Goal: Task Accomplishment & Management: Manage account settings

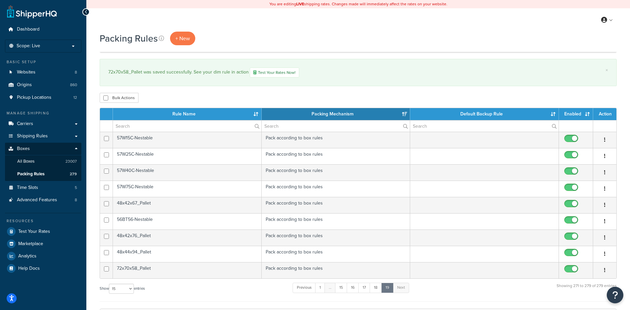
select select "15"
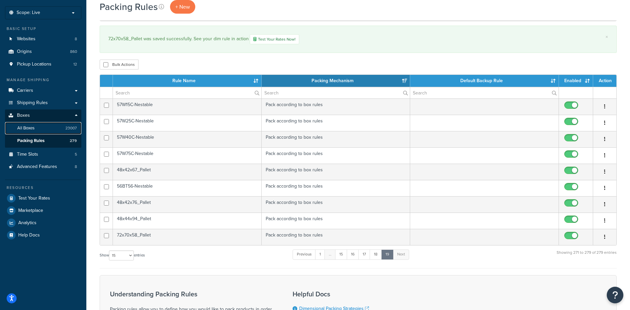
click at [30, 128] on span "All Boxes" at bounding box center [25, 128] width 17 height 6
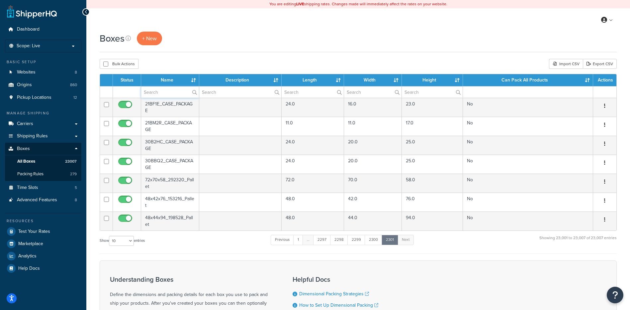
click at [173, 93] on input "text" at bounding box center [170, 91] width 58 height 11
paste input "81BF20"
click at [192, 53] on div "Boxes + New Bulk Actions Duplicate Delete Import CSV Export CSV Contact Us Send…" at bounding box center [358, 212] width 544 height 360
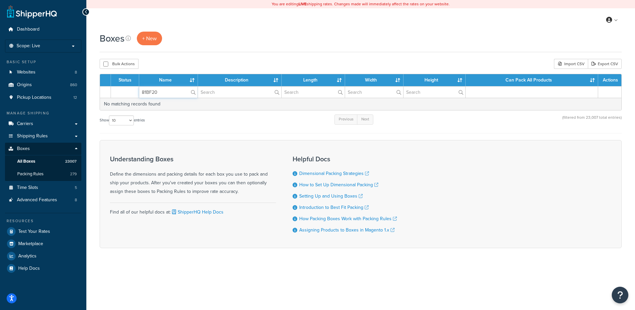
drag, startPoint x: 157, startPoint y: 96, endPoint x: 130, endPoint y: 93, distance: 27.4
click at [130, 93] on tr "81BF20" at bounding box center [361, 92] width 522 height 12
paste input "1"
type input "81BF21"
click at [235, 65] on div "Bulk Actions Duplicate [GEOGRAPHIC_DATA] Import CSV Export CSV" at bounding box center [361, 64] width 522 height 10
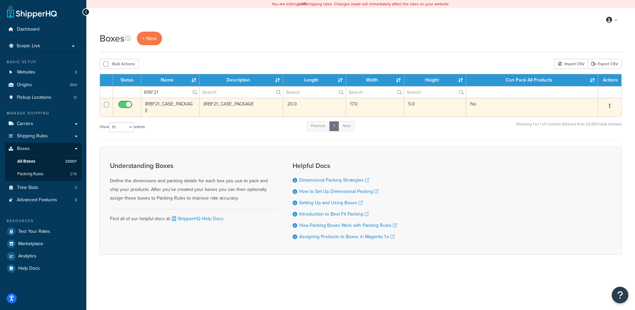
click at [608, 105] on button "button" at bounding box center [609, 106] width 9 height 11
click at [584, 147] on link "Delete" at bounding box center [588, 146] width 52 height 14
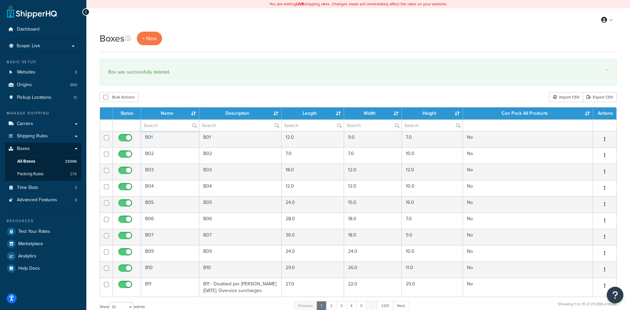
click at [155, 131] on input "text" at bounding box center [170, 125] width 58 height 11
paste input "81BF22"
type input "81BF22"
click at [187, 104] on div "Boxes + New × Box was successfully deleted. Bulk Actions Duplicate Delete Impor…" at bounding box center [358, 245] width 544 height 426
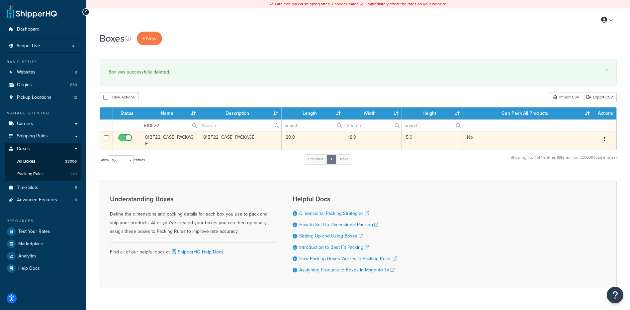
click at [604, 138] on button "button" at bounding box center [604, 139] width 9 height 11
click at [579, 178] on link "Delete" at bounding box center [583, 179] width 52 height 14
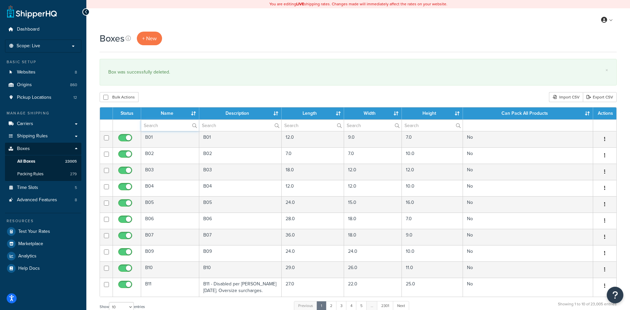
click at [171, 122] on input "text" at bounding box center [170, 125] width 58 height 11
paste input "81BF23"
type input "81BF23"
click at [214, 102] on div "Bulk Actions Duplicate Delete Import CSV Export CSV" at bounding box center [358, 97] width 517 height 10
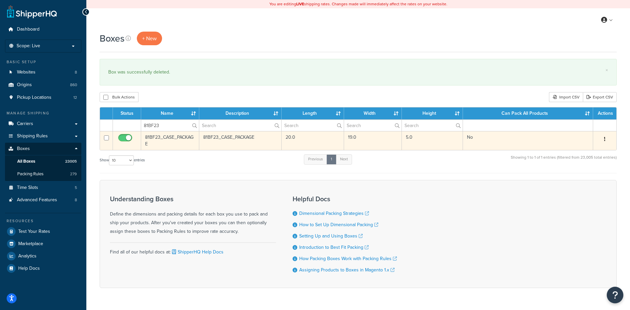
click at [607, 140] on button "button" at bounding box center [604, 139] width 9 height 11
click at [595, 180] on link "Delete" at bounding box center [583, 179] width 52 height 14
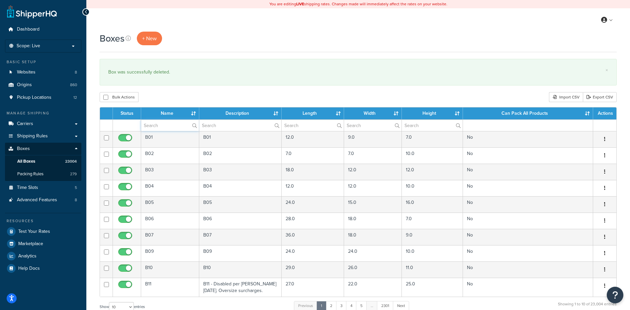
click at [162, 125] on input "text" at bounding box center [170, 125] width 58 height 11
paste input "81BF46"
type input "81BF46"
click at [193, 94] on div "Bulk Actions Duplicate [GEOGRAPHIC_DATA] Import CSV Export CSV" at bounding box center [358, 97] width 517 height 10
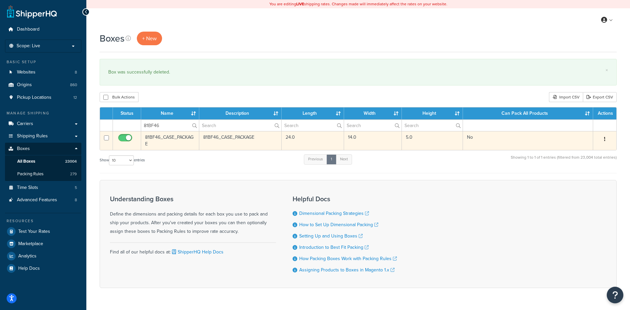
click at [604, 137] on icon "button" at bounding box center [604, 139] width 1 height 5
click at [574, 178] on link "Delete" at bounding box center [583, 179] width 52 height 14
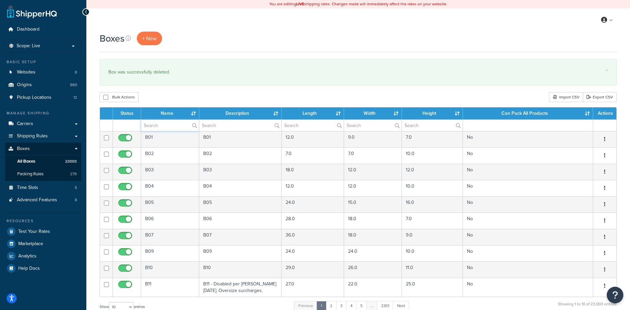
click at [153, 128] on input "text" at bounding box center [170, 125] width 58 height 11
paste input "81BF47"
type input "81BF47"
click at [198, 103] on div "Boxes + New × Box was successfully deleted. Bulk Actions Duplicate [GEOGRAPHIC_…" at bounding box center [358, 245] width 544 height 426
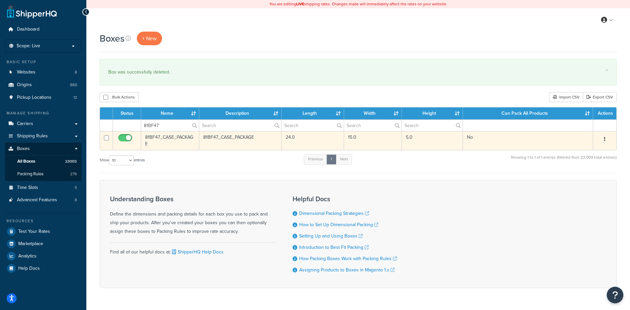
click at [605, 139] on icon "button" at bounding box center [604, 139] width 1 height 5
click at [590, 180] on link "Delete" at bounding box center [583, 179] width 52 height 14
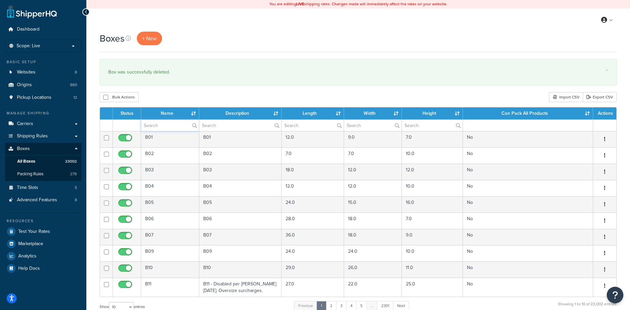
click at [156, 130] on input "text" at bounding box center [170, 125] width 58 height 11
paste input "81BF49"
type input "81BF49"
click at [213, 89] on div "Boxes + New × Box was successfully deleted. Bulk Actions Duplicate [GEOGRAPHIC_…" at bounding box center [358, 245] width 544 height 426
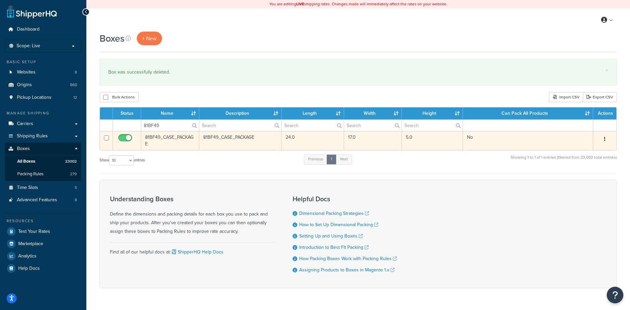
click at [605, 139] on icon "button" at bounding box center [604, 139] width 1 height 5
click at [579, 178] on link "Delete" at bounding box center [583, 179] width 52 height 14
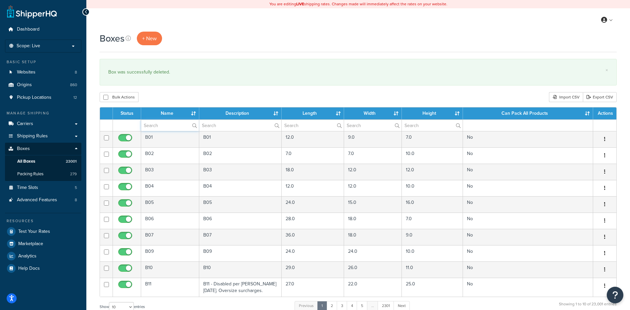
click at [155, 121] on input "text" at bounding box center [170, 125] width 58 height 11
paste input "81BF49"
click at [169, 88] on div "Boxes + New × Box was successfully deleted. Bulk Actions Duplicate Delete Impor…" at bounding box center [358, 245] width 544 height 426
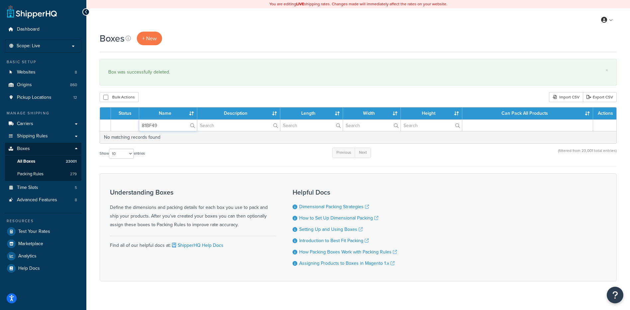
drag, startPoint x: 163, startPoint y: 127, endPoint x: 133, endPoint y: 113, distance: 32.8
click at [117, 118] on table "Status Name Description Length Width Height Can Pack All Products Actions 81BF4…" at bounding box center [358, 125] width 517 height 37
paste input "53"
type input "81BF53"
click at [187, 89] on div "Boxes + New × Box was successfully deleted. Bulk Actions Duplicate Delete Impor…" at bounding box center [358, 168] width 544 height 273
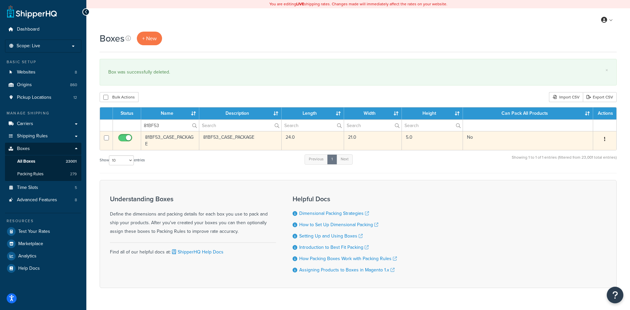
click at [606, 139] on button "button" at bounding box center [604, 139] width 9 height 11
click at [594, 180] on link "Delete" at bounding box center [583, 179] width 52 height 14
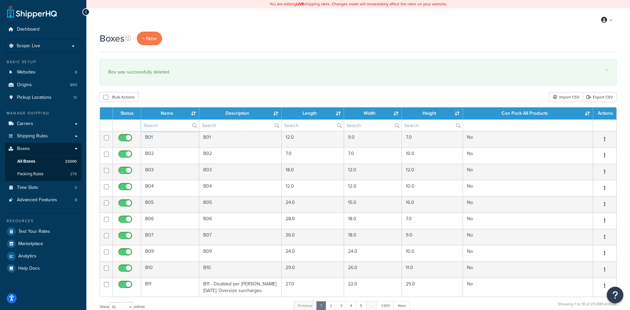
click at [148, 126] on input "text" at bounding box center [170, 125] width 58 height 11
paste input "81BF53"
click at [165, 97] on div "Bulk Actions Duplicate Delete Import CSV Export CSV" at bounding box center [358, 97] width 517 height 10
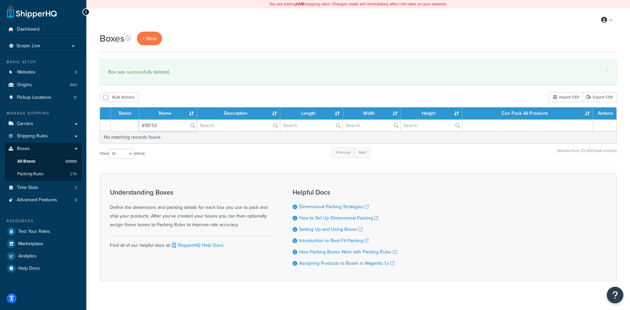
click at [156, 127] on input "81BF53" at bounding box center [168, 125] width 58 height 11
drag, startPoint x: 158, startPoint y: 125, endPoint x: 131, endPoint y: 120, distance: 27.3
click at [131, 120] on tr "81BF53" at bounding box center [358, 125] width 517 height 12
paste input "91"
type input "81BF91"
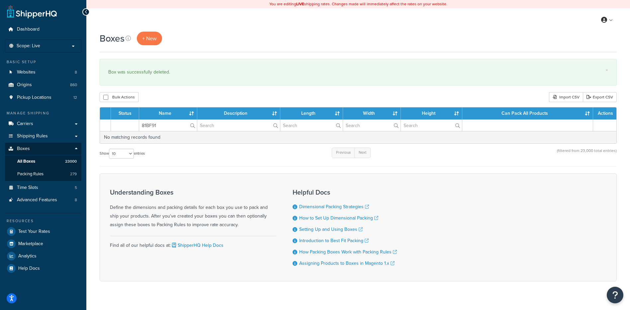
click at [174, 96] on div "Bulk Actions Duplicate [GEOGRAPHIC_DATA] Import CSV Export CSV" at bounding box center [358, 97] width 517 height 10
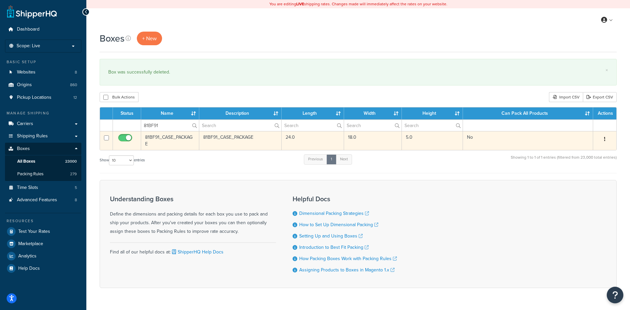
click at [606, 139] on button "button" at bounding box center [604, 139] width 9 height 11
click at [597, 181] on link "Delete" at bounding box center [583, 179] width 52 height 14
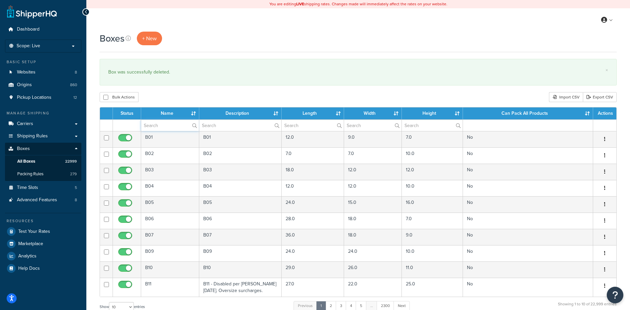
click at [148, 129] on input "text" at bounding box center [170, 125] width 58 height 11
paste input "81BF99"
type input "81BF99"
click at [174, 95] on div "Bulk Actions Duplicate [GEOGRAPHIC_DATA] Import CSV Export CSV" at bounding box center [358, 97] width 517 height 10
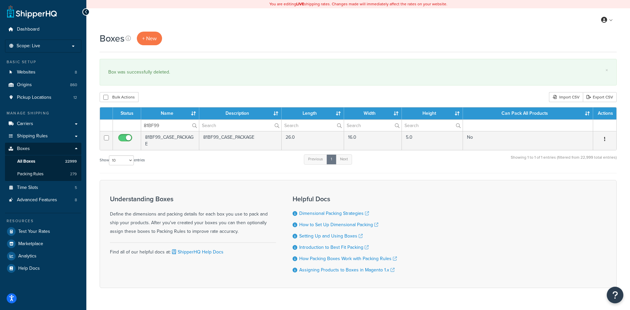
click at [607, 137] on button "button" at bounding box center [604, 139] width 9 height 11
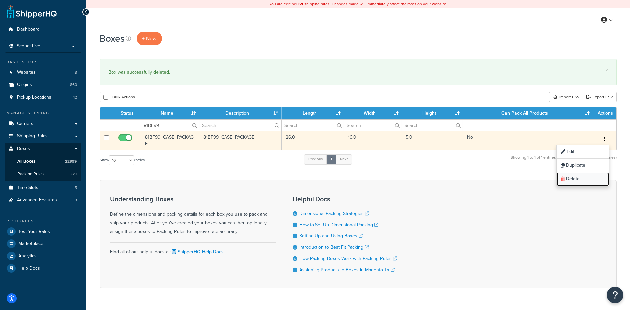
click at [588, 177] on link "Delete" at bounding box center [583, 179] width 52 height 14
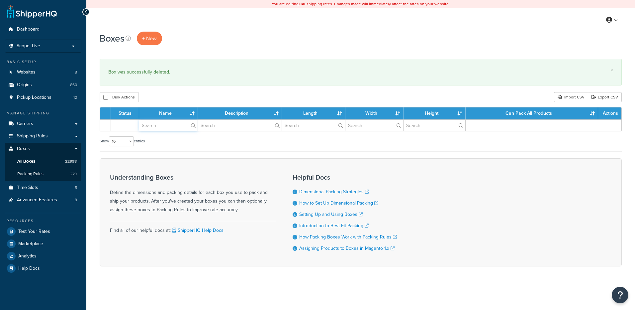
click at [149, 127] on input "text" at bounding box center [168, 125] width 58 height 11
paste input "81BG08"
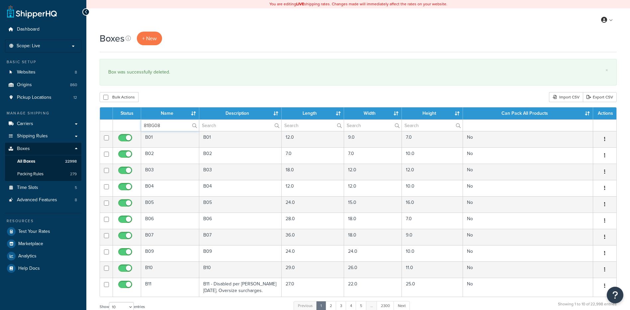
type input "81BG08"
click at [160, 95] on div "Bulk Actions Duplicate Delete Import CSV Export CSV" at bounding box center [358, 97] width 517 height 10
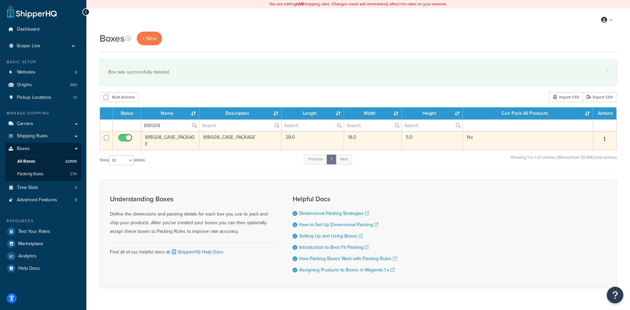
click at [605, 136] on button "button" at bounding box center [604, 139] width 9 height 11
click at [577, 181] on link "Delete" at bounding box center [583, 179] width 52 height 14
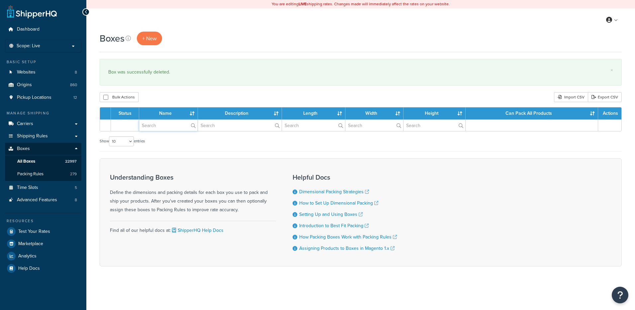
drag, startPoint x: 0, startPoint y: 0, endPoint x: 173, endPoint y: 127, distance: 214.8
click at [173, 127] on input "text" at bounding box center [168, 125] width 58 height 11
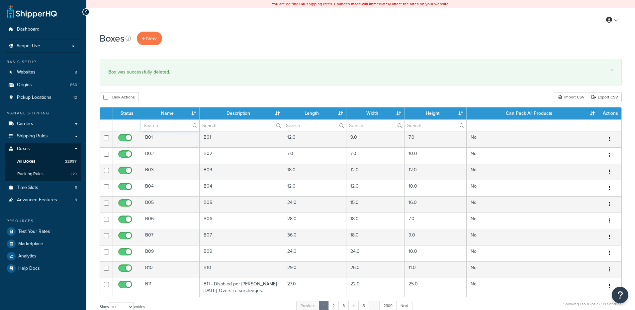
paste input "81BG12"
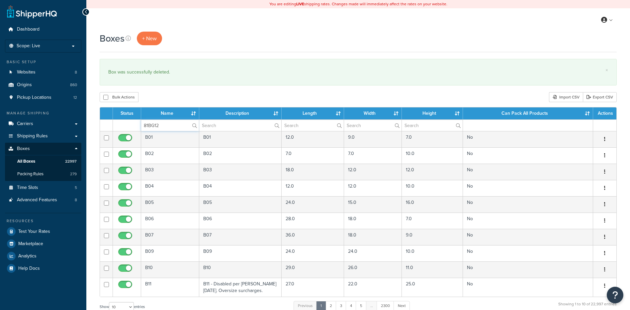
type input "81BG12"
click at [183, 91] on div "Boxes + New × Box was successfully deleted. Bulk Actions Duplicate Delete Impor…" at bounding box center [358, 245] width 544 height 426
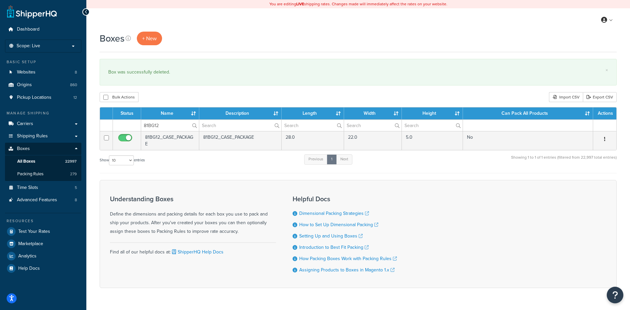
click at [603, 139] on button "button" at bounding box center [604, 139] width 9 height 11
click at [570, 179] on link "Delete" at bounding box center [583, 179] width 52 height 14
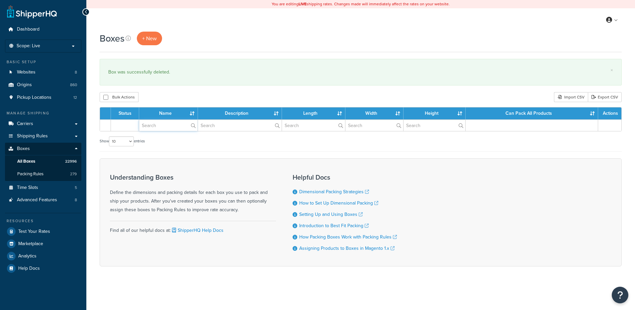
drag, startPoint x: 0, startPoint y: 0, endPoint x: 166, endPoint y: 128, distance: 210.1
click at [166, 128] on input "text" at bounding box center [168, 125] width 58 height 11
paste input "81BG74"
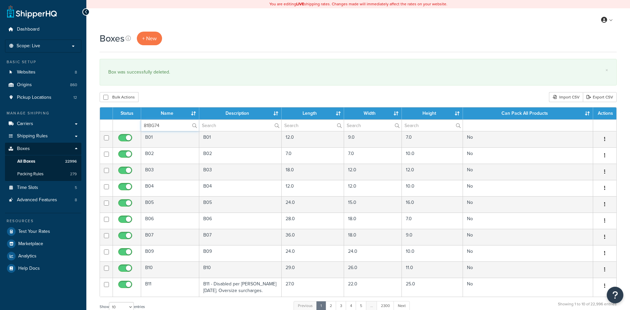
type input "81BG74"
click at [168, 96] on div "Bulk Actions Duplicate [GEOGRAPHIC_DATA] Import CSV Export CSV" at bounding box center [358, 97] width 517 height 10
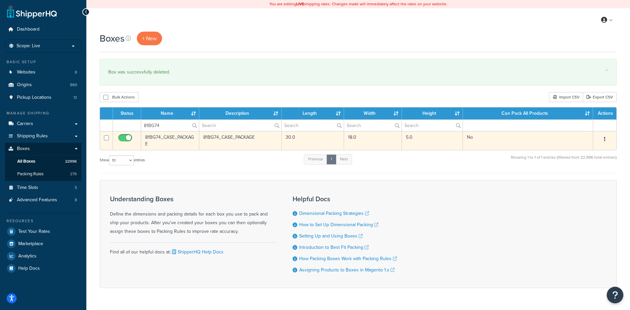
click at [605, 138] on icon "button" at bounding box center [604, 139] width 1 height 5
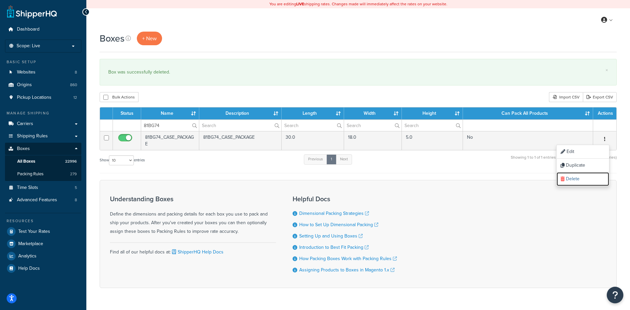
drag, startPoint x: 585, startPoint y: 175, endPoint x: 354, endPoint y: 19, distance: 278.5
click at [584, 176] on link "Delete" at bounding box center [583, 179] width 52 height 14
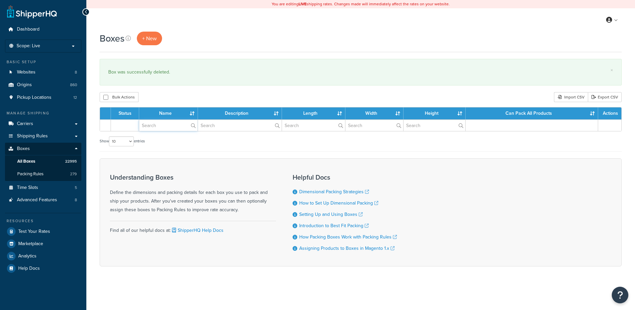
click at [155, 129] on input "text" at bounding box center [168, 125] width 58 height 11
paste input "81BG97"
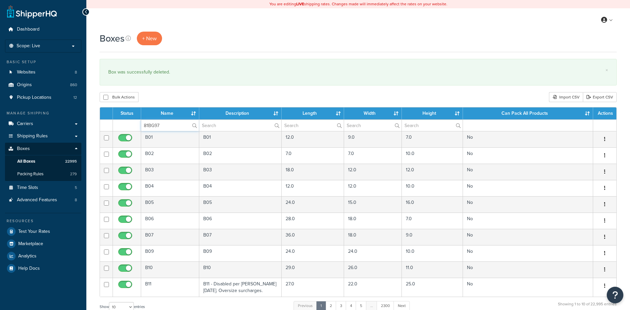
type input "81BG97"
click at [168, 86] on div "Boxes + New × Box was successfully deleted. Bulk Actions Duplicate [GEOGRAPHIC_…" at bounding box center [358, 245] width 544 height 426
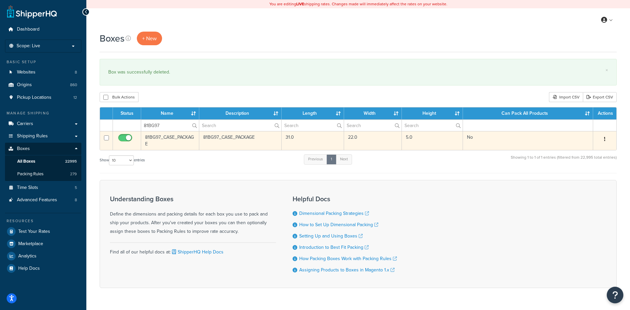
click at [607, 138] on button "button" at bounding box center [604, 139] width 9 height 11
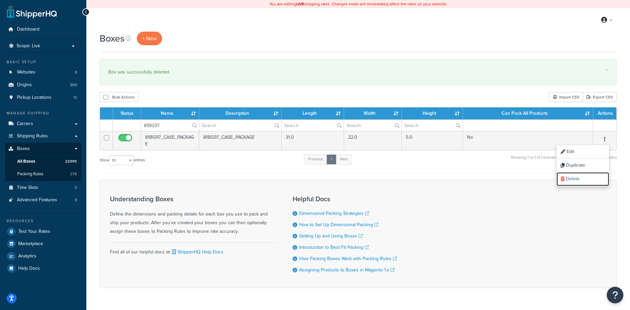
click at [589, 177] on link "Delete" at bounding box center [583, 179] width 52 height 14
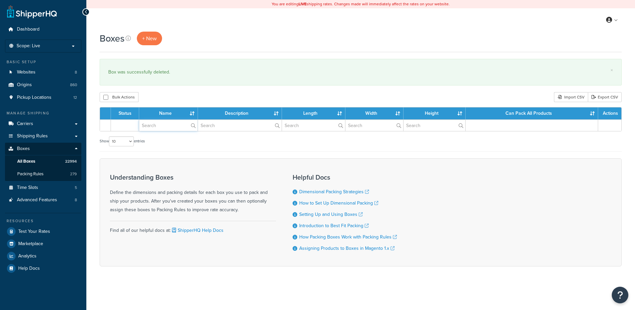
drag, startPoint x: 0, startPoint y: 0, endPoint x: 157, endPoint y: 127, distance: 201.5
click at [157, 127] on input "text" at bounding box center [168, 125] width 58 height 11
paste input "81BH18"
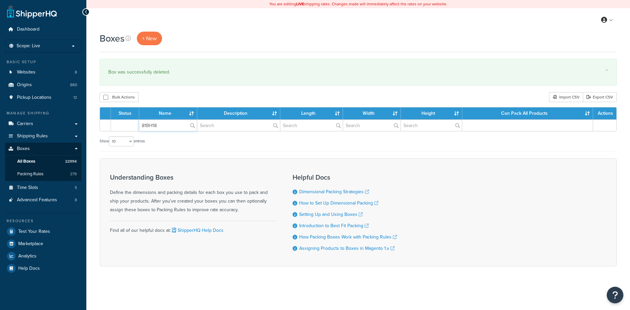
type input "81BH18"
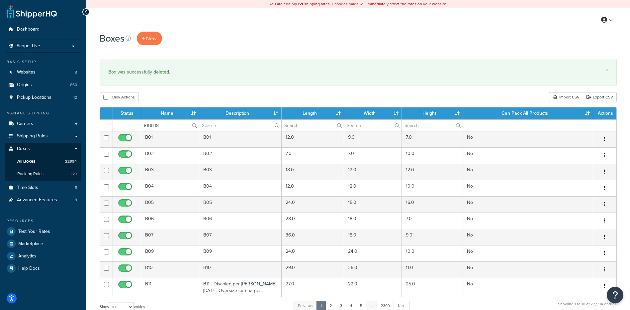
click at [159, 99] on div "Bulk Actions Duplicate [GEOGRAPHIC_DATA] Import CSV Export CSV" at bounding box center [358, 97] width 517 height 10
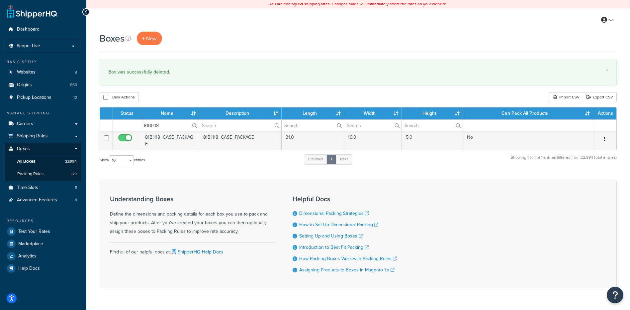
click at [606, 140] on button "button" at bounding box center [604, 139] width 9 height 11
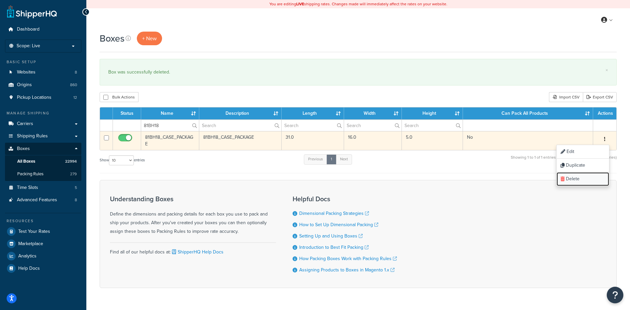
click at [588, 181] on link "Delete" at bounding box center [583, 179] width 52 height 14
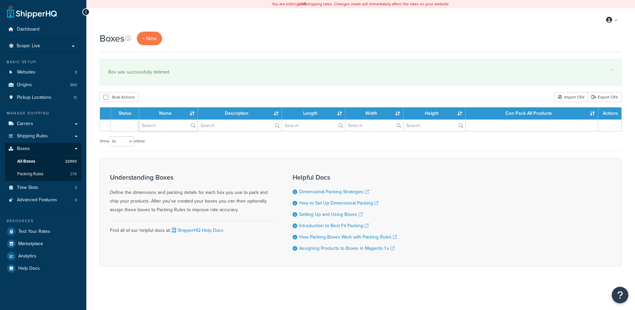
drag, startPoint x: 0, startPoint y: 0, endPoint x: 154, endPoint y: 128, distance: 200.1
click at [154, 128] on input "text" at bounding box center [168, 125] width 58 height 11
paste input "81BH66"
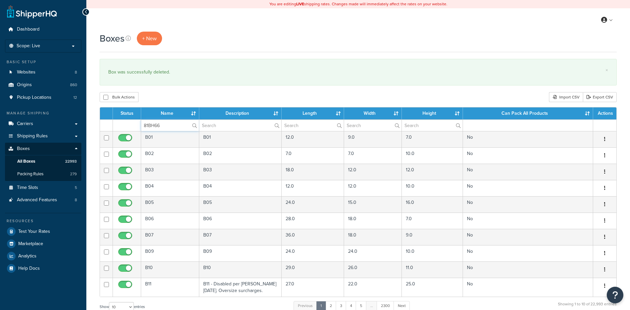
type input "81BH66"
click at [171, 92] on div "Bulk Actions Duplicate [GEOGRAPHIC_DATA] Import CSV Export CSV" at bounding box center [358, 97] width 517 height 10
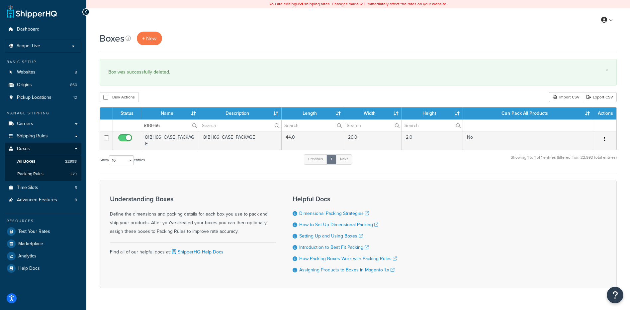
click at [604, 138] on button "button" at bounding box center [604, 139] width 9 height 11
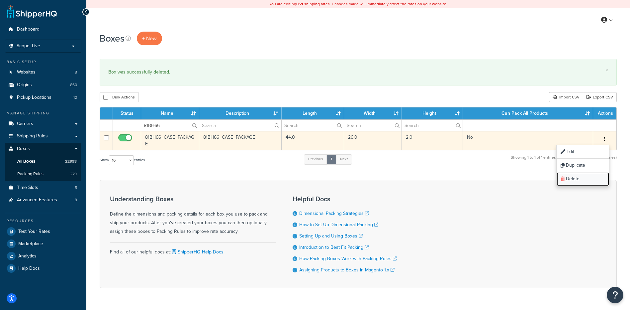
click at [587, 180] on link "Delete" at bounding box center [583, 179] width 52 height 14
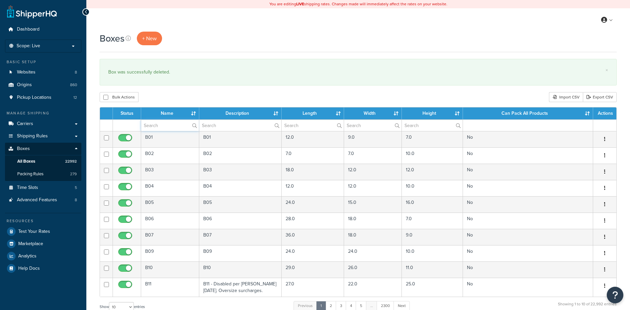
click at [155, 129] on input "text" at bounding box center [170, 125] width 58 height 11
paste input "81BH67"
type input "81BH67"
click at [164, 94] on div "Bulk Actions Duplicate [GEOGRAPHIC_DATA] Import CSV Export CSV" at bounding box center [358, 97] width 517 height 10
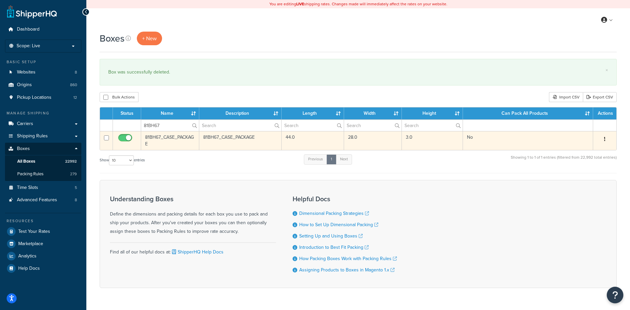
click at [604, 139] on button "button" at bounding box center [604, 139] width 9 height 11
click at [590, 176] on link "Delete" at bounding box center [583, 179] width 52 height 14
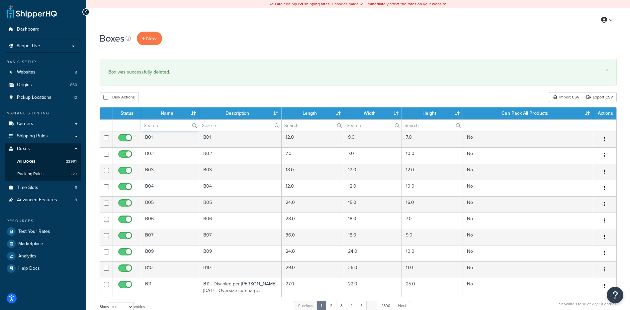
drag, startPoint x: 161, startPoint y: 129, endPoint x: 162, endPoint y: 114, distance: 14.7
click at [161, 129] on input "text" at bounding box center [170, 125] width 58 height 11
paste input "[DEMOGRAPHIC_DATA]"
type input "[DEMOGRAPHIC_DATA]"
click at [162, 103] on div "Boxes + New × Box was successfully deleted. Bulk Actions Duplicate [GEOGRAPHIC_…" at bounding box center [358, 245] width 544 height 426
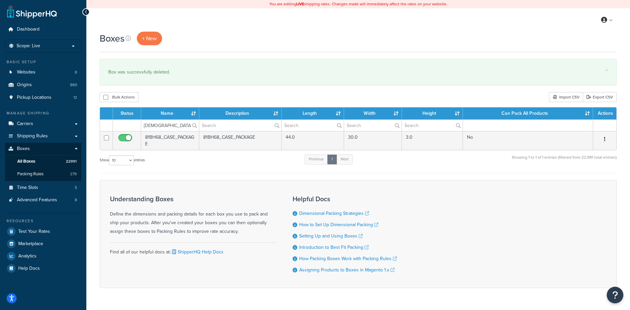
click at [604, 140] on button "button" at bounding box center [604, 139] width 9 height 11
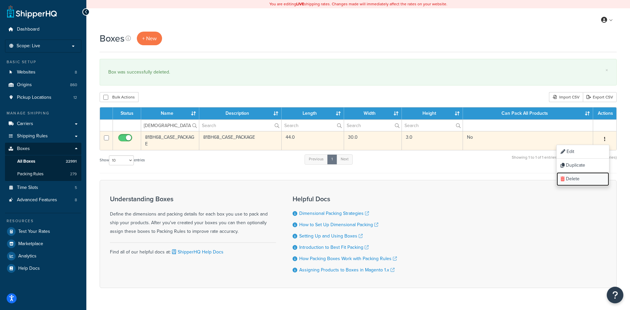
click at [572, 180] on link "Delete" at bounding box center [583, 179] width 52 height 14
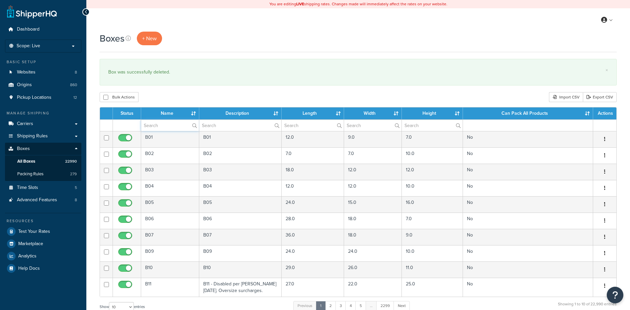
click at [161, 126] on input "text" at bounding box center [170, 125] width 58 height 11
paste input "81BT33"
type input "81BT33"
click at [179, 88] on div "Boxes + New × Box was successfully deleted. Bulk Actions Duplicate [GEOGRAPHIC_…" at bounding box center [358, 245] width 544 height 426
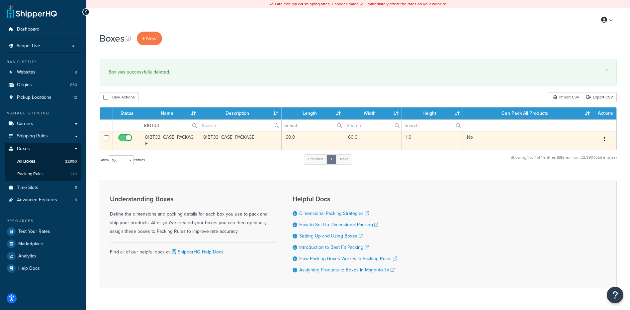
click at [608, 139] on button "button" at bounding box center [604, 139] width 9 height 11
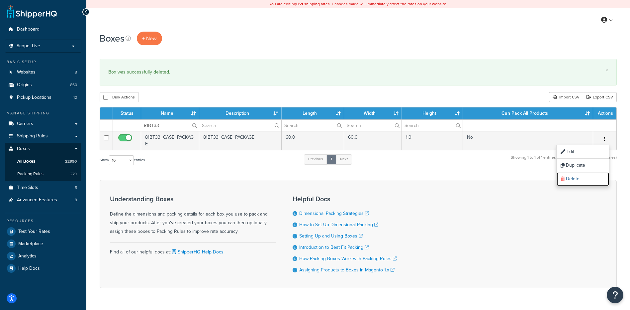
click at [590, 177] on link "Delete" at bounding box center [583, 179] width 52 height 14
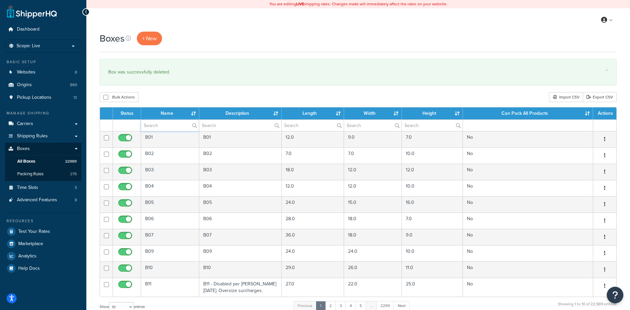
paste input "81BT34"
click at [164, 126] on input "text" at bounding box center [170, 125] width 58 height 11
type input "81BT34"
click at [184, 93] on div "Bulk Actions Duplicate [GEOGRAPHIC_DATA] Import CSV Export CSV" at bounding box center [358, 97] width 517 height 10
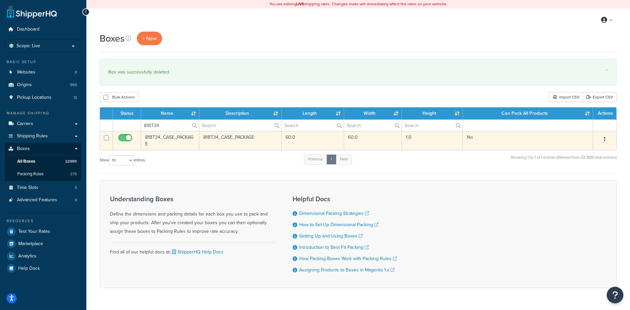
click at [601, 138] on button "button" at bounding box center [604, 139] width 9 height 11
click at [581, 183] on link "Delete" at bounding box center [583, 179] width 52 height 14
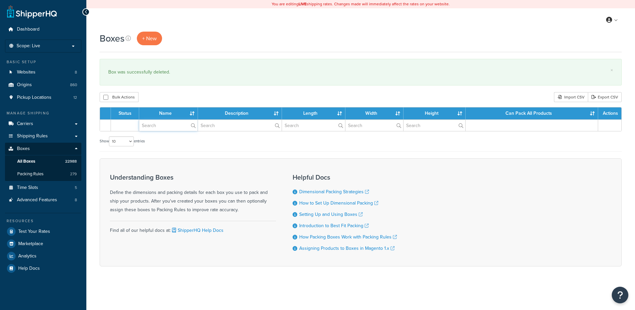
drag, startPoint x: 0, startPoint y: 0, endPoint x: 171, endPoint y: 126, distance: 212.9
click at [171, 126] on input "text" at bounding box center [168, 125] width 58 height 11
paste input "81BT35"
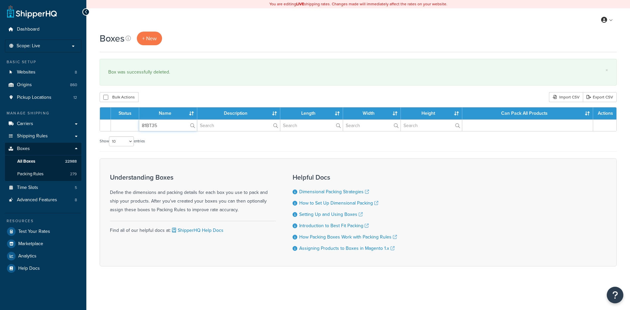
type input "81BT35"
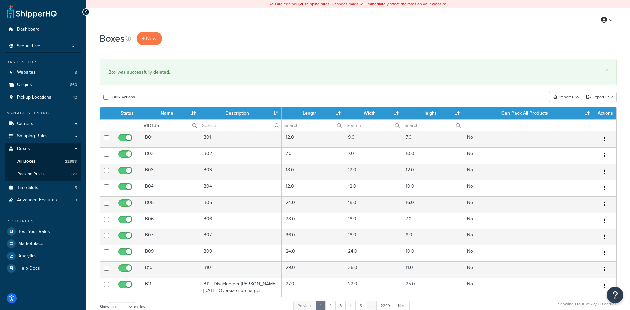
click at [182, 97] on div "Bulk Actions Duplicate [GEOGRAPHIC_DATA] Import CSV Export CSV" at bounding box center [358, 97] width 517 height 10
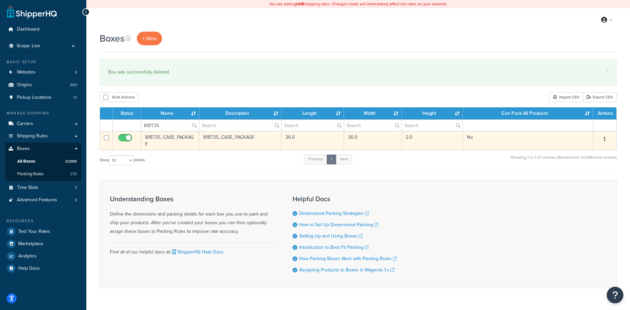
click at [605, 136] on button "button" at bounding box center [604, 139] width 9 height 11
click at [569, 179] on link "Delete" at bounding box center [583, 179] width 52 height 14
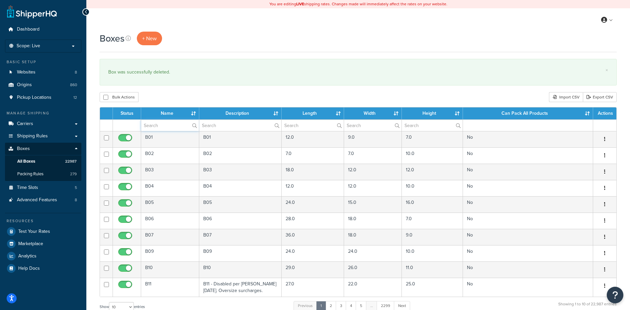
click at [168, 127] on input "text" at bounding box center [170, 125] width 58 height 11
paste input "81BT36"
type input "81BT36"
click at [181, 94] on div "Bulk Actions Duplicate [GEOGRAPHIC_DATA] Import CSV Export CSV" at bounding box center [358, 97] width 517 height 10
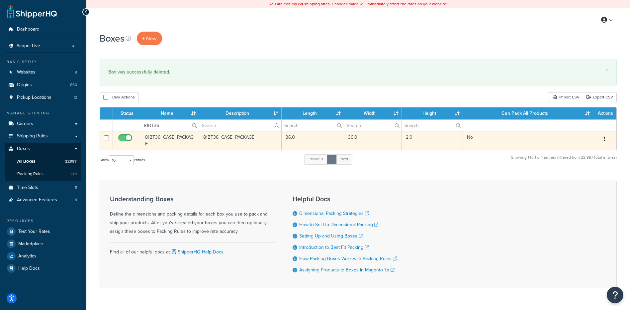
click at [605, 138] on icon "button" at bounding box center [604, 139] width 1 height 5
click at [582, 181] on link "Delete" at bounding box center [583, 179] width 52 height 14
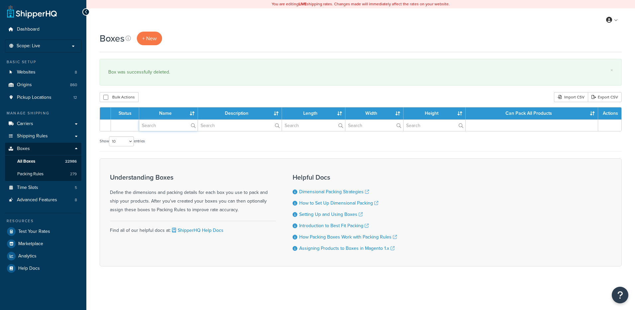
drag, startPoint x: 0, startPoint y: 0, endPoint x: 164, endPoint y: 125, distance: 206.7
click at [164, 125] on input "text" at bounding box center [168, 125] width 58 height 11
paste input "81BT37"
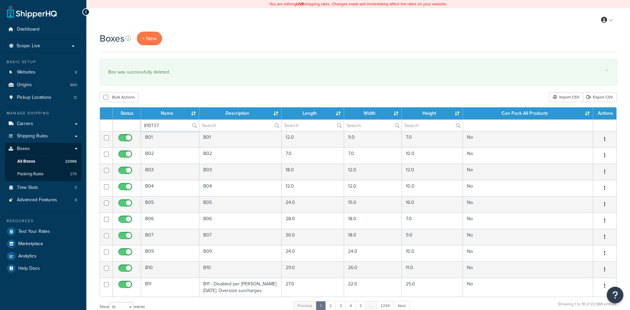
type input "81BT37"
click at [173, 92] on div "Boxes + New × Box was successfully deleted. Bulk Actions Duplicate [GEOGRAPHIC_…" at bounding box center [358, 245] width 544 height 426
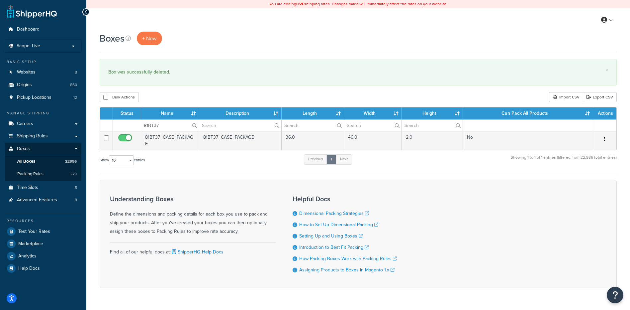
click at [605, 138] on icon "button" at bounding box center [604, 139] width 1 height 5
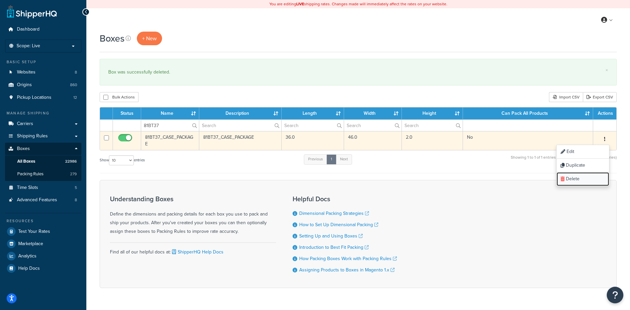
click at [587, 179] on link "Delete" at bounding box center [583, 179] width 52 height 14
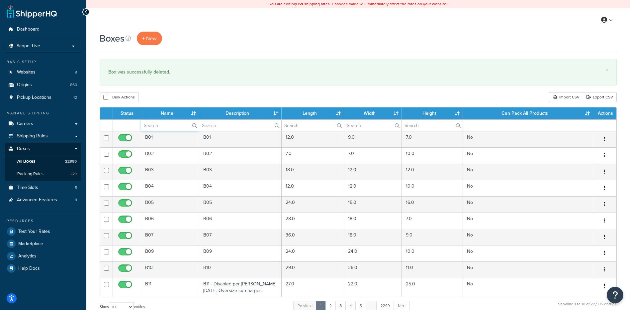
click at [159, 125] on input "text" at bounding box center [170, 125] width 58 height 11
paste input "81BT38"
type input "81BT38"
click at [165, 102] on div "Bulk Actions Duplicate [GEOGRAPHIC_DATA] Import CSV Export CSV" at bounding box center [358, 97] width 517 height 10
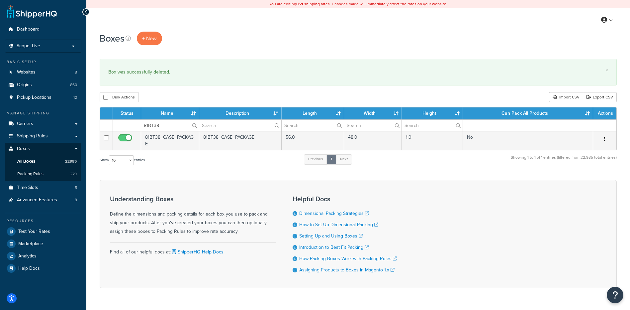
click at [606, 139] on button "button" at bounding box center [604, 139] width 9 height 11
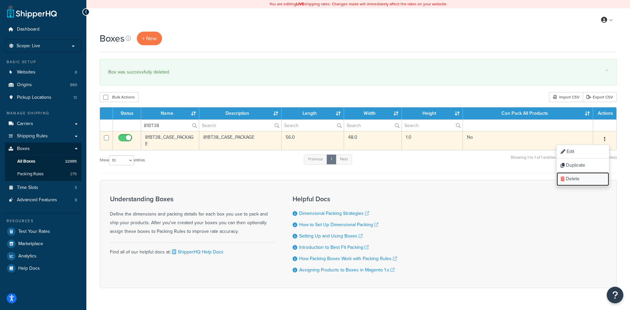
click at [597, 179] on link "Delete" at bounding box center [583, 179] width 52 height 14
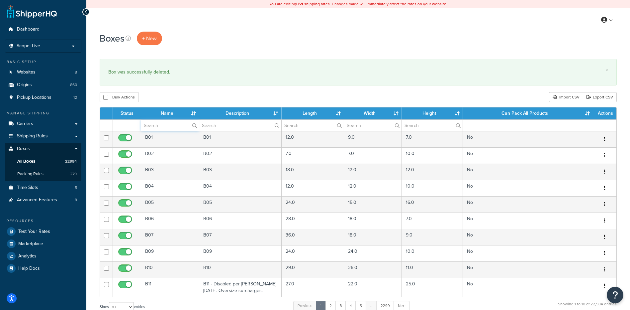
drag, startPoint x: 149, startPoint y: 129, endPoint x: 151, endPoint y: 117, distance: 11.5
click at [149, 129] on input "text" at bounding box center [170, 125] width 58 height 11
paste input "81BT39"
type input "81BT39"
click at [158, 94] on div "Bulk Actions Duplicate [GEOGRAPHIC_DATA] Import CSV Export CSV" at bounding box center [358, 97] width 517 height 10
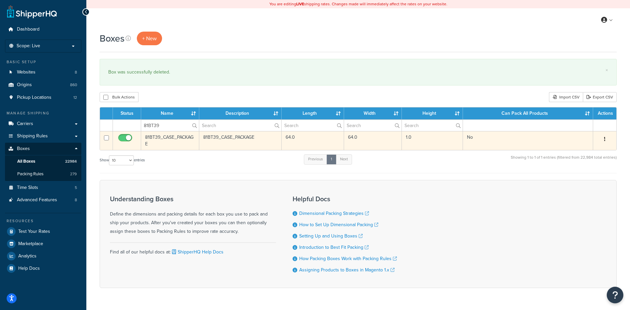
click at [606, 136] on button "button" at bounding box center [604, 139] width 9 height 11
click at [588, 183] on link "Delete" at bounding box center [583, 179] width 52 height 14
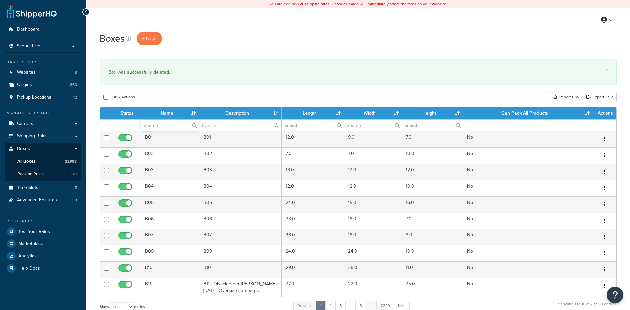
click at [146, 128] on input "text" at bounding box center [170, 125] width 58 height 11
paste input "81BT40"
type input "81BT40"
click at [163, 94] on div "Bulk Actions Duplicate [GEOGRAPHIC_DATA] Import CSV Export CSV" at bounding box center [358, 97] width 517 height 10
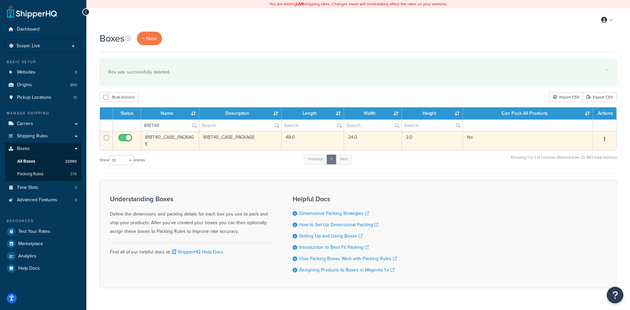
click at [603, 136] on button "button" at bounding box center [604, 139] width 9 height 11
click at [589, 180] on link "Delete" at bounding box center [583, 179] width 52 height 14
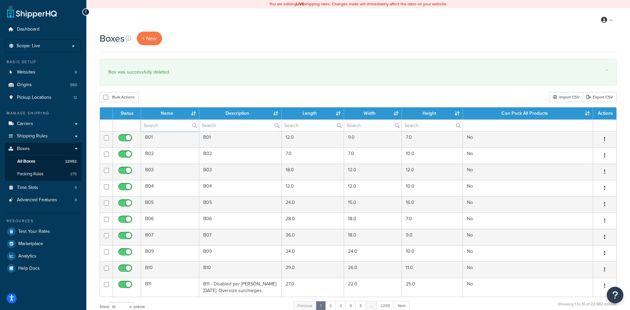
paste input "81BT41"
click at [150, 126] on input "text" at bounding box center [170, 125] width 58 height 11
type input "81BT41"
click at [160, 100] on div "Bulk Actions Duplicate [GEOGRAPHIC_DATA] Import CSV Export CSV" at bounding box center [358, 97] width 517 height 10
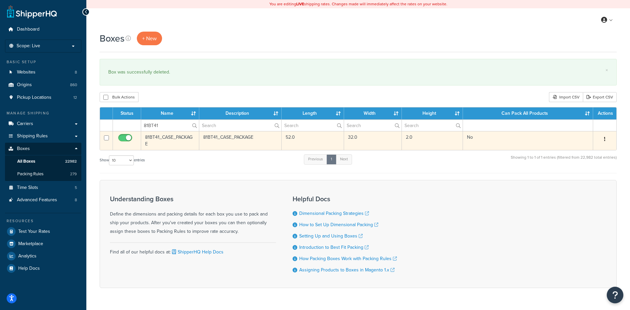
click at [607, 143] on button "button" at bounding box center [604, 139] width 9 height 11
click at [602, 179] on link "Delete" at bounding box center [583, 179] width 52 height 14
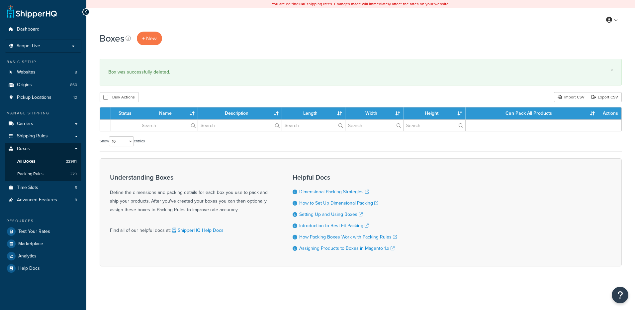
click at [150, 125] on input "text" at bounding box center [168, 125] width 58 height 11
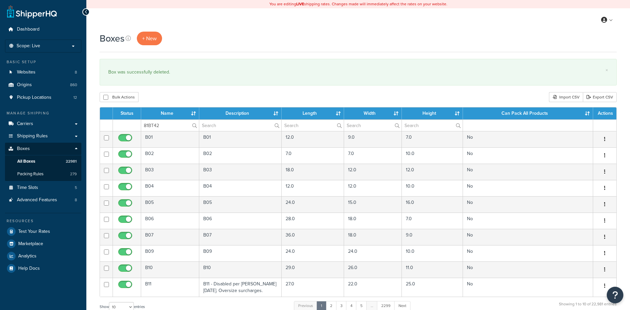
type input "81BT42"
click at [158, 101] on div "Bulk Actions Duplicate [GEOGRAPHIC_DATA] Import CSV Export CSV" at bounding box center [358, 97] width 517 height 10
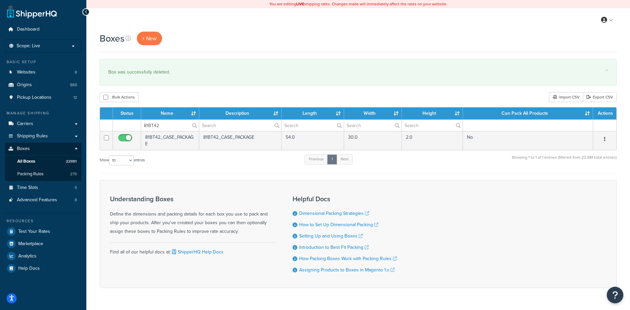
click at [606, 140] on button "button" at bounding box center [604, 139] width 9 height 11
click at [589, 177] on link "Delete" at bounding box center [583, 179] width 52 height 14
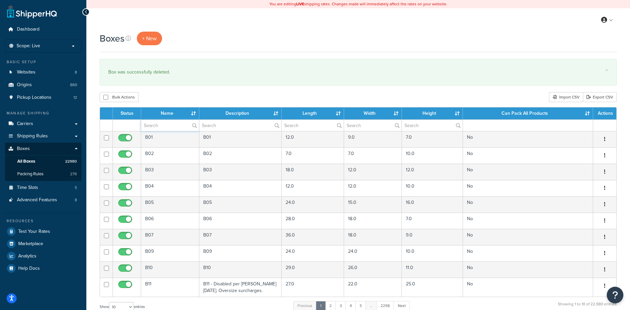
drag, startPoint x: 167, startPoint y: 123, endPoint x: 170, endPoint y: 118, distance: 6.2
click at [167, 123] on input "text" at bounding box center [170, 125] width 58 height 11
paste input "81BT43"
type input "81BT43"
click at [181, 98] on div "Bulk Actions Duplicate [GEOGRAPHIC_DATA] Import CSV Export CSV" at bounding box center [358, 97] width 517 height 10
